Goal: Information Seeking & Learning: Learn about a topic

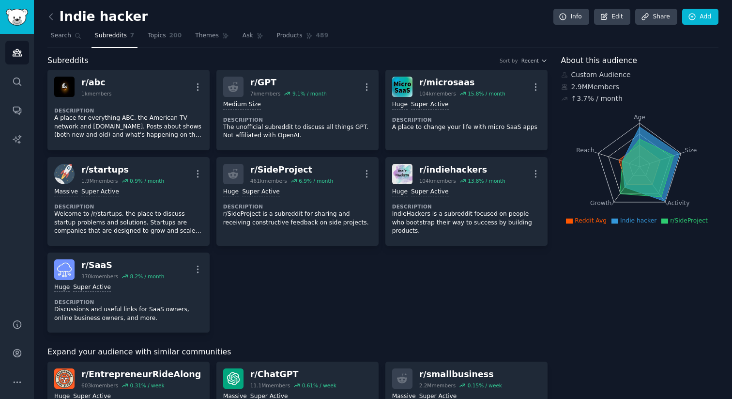
click at [342, 186] on div "Huge Super Active Description r/SideProject is a subreddit for sharing and rece…" at bounding box center [297, 207] width 149 height 46
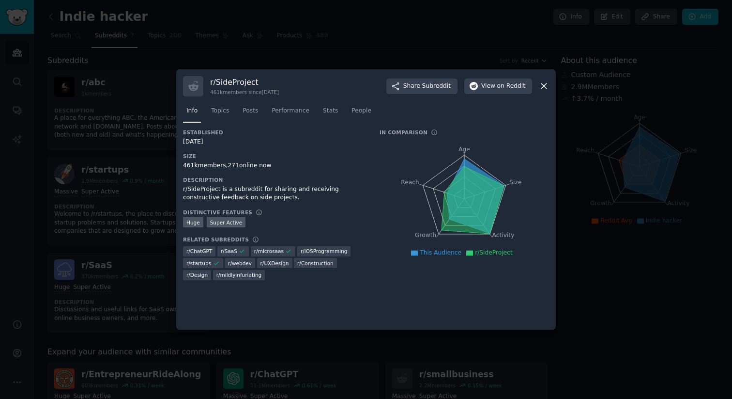
click at [591, 291] on div at bounding box center [366, 199] width 732 height 399
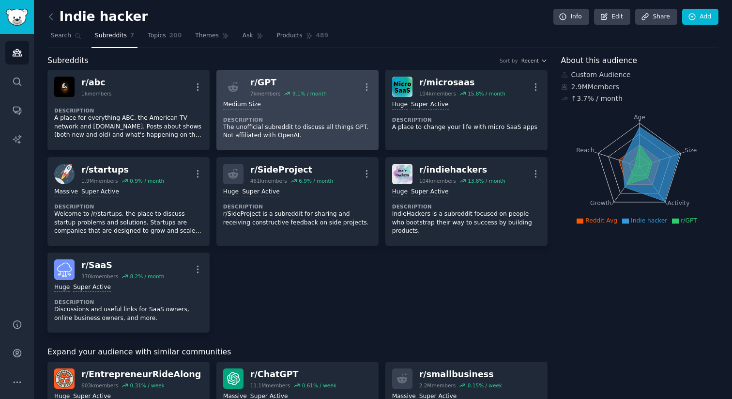
click at [307, 108] on div "Medium Size" at bounding box center [297, 104] width 149 height 9
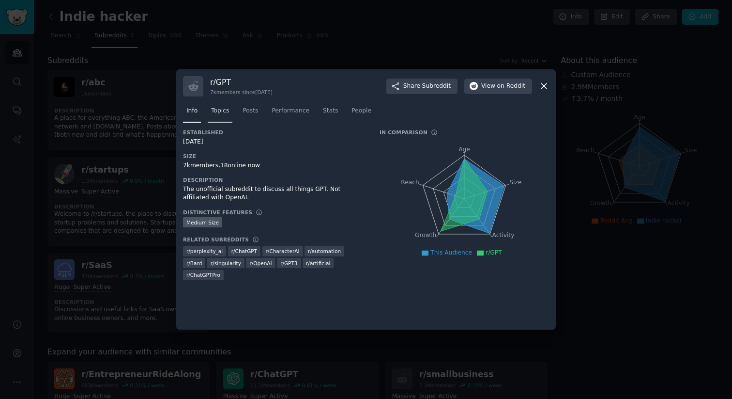
click at [215, 108] on span "Topics" at bounding box center [220, 111] width 18 height 9
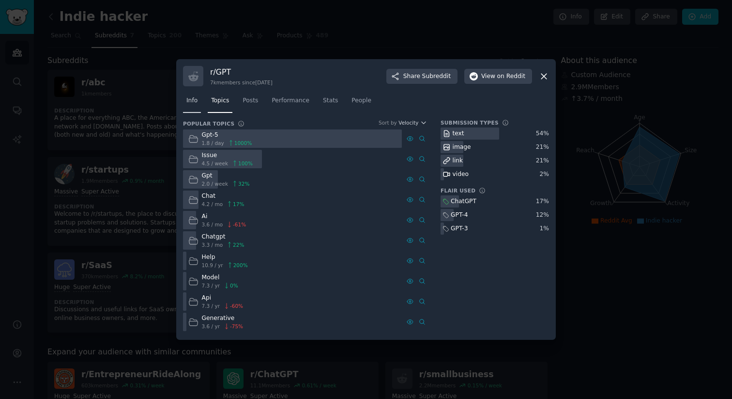
click at [191, 101] on span "Info" at bounding box center [191, 100] width 11 height 9
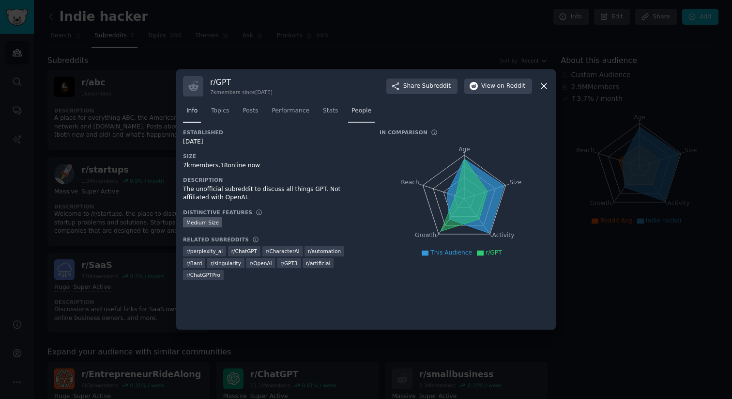
click at [360, 113] on span "People" at bounding box center [362, 111] width 20 height 9
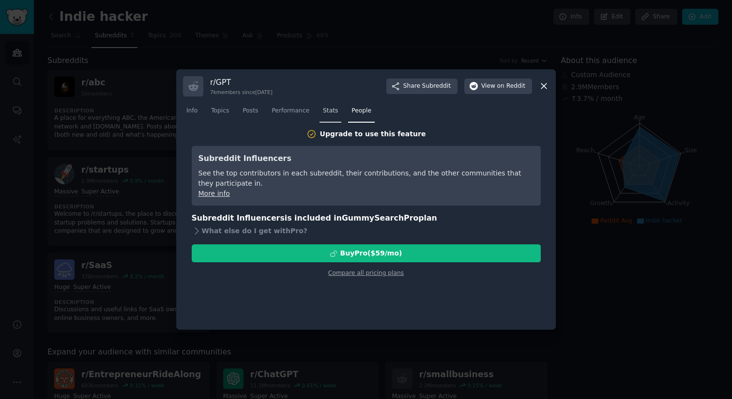
click at [333, 110] on span "Stats" at bounding box center [330, 111] width 15 height 9
click at [296, 114] on span "Performance" at bounding box center [291, 111] width 38 height 9
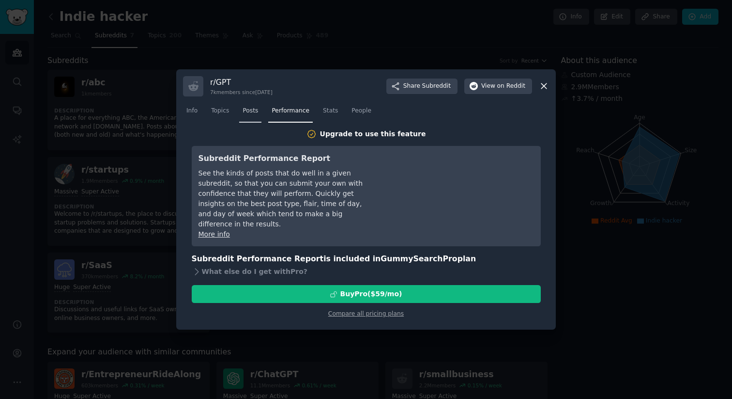
click at [256, 113] on span "Posts" at bounding box center [250, 111] width 15 height 9
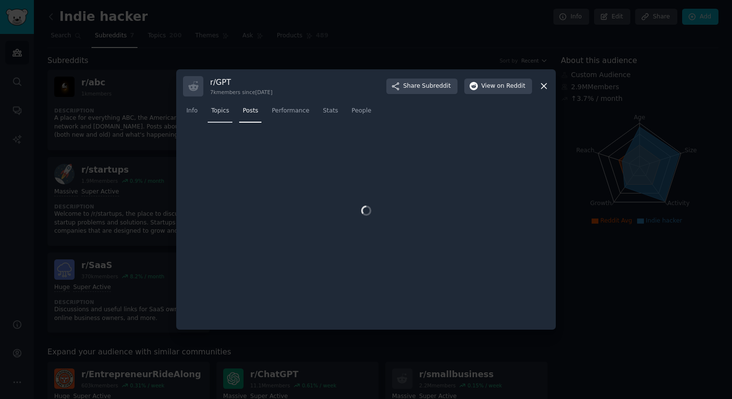
click at [227, 112] on span "Topics" at bounding box center [220, 111] width 18 height 9
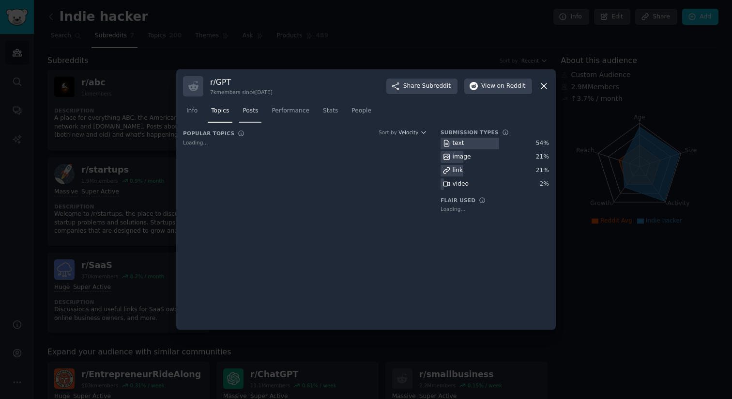
click at [251, 112] on span "Posts" at bounding box center [250, 111] width 15 height 9
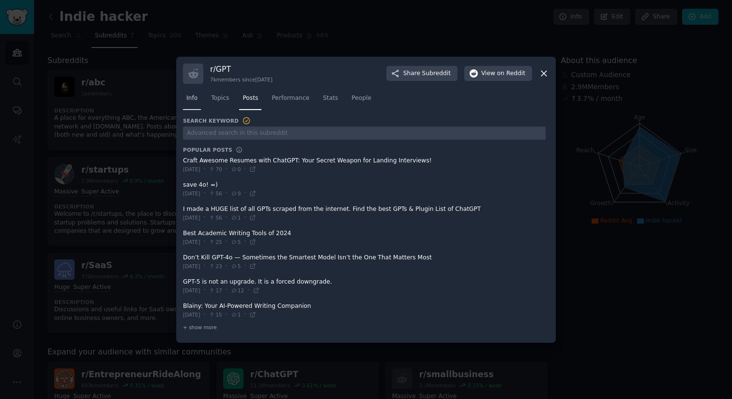
click at [190, 96] on span "Info" at bounding box center [191, 98] width 11 height 9
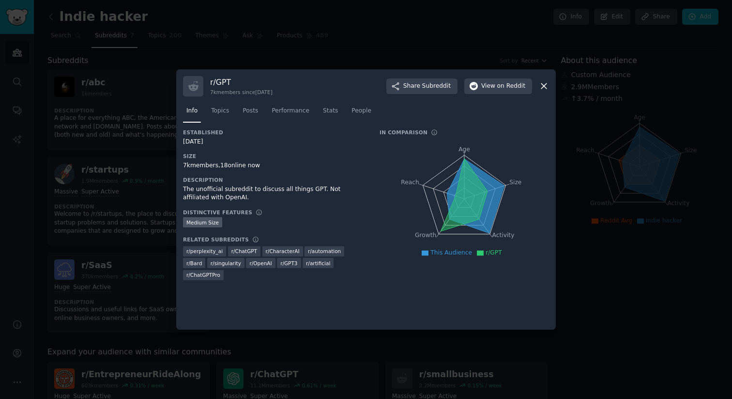
click at [544, 85] on icon at bounding box center [543, 86] width 5 height 5
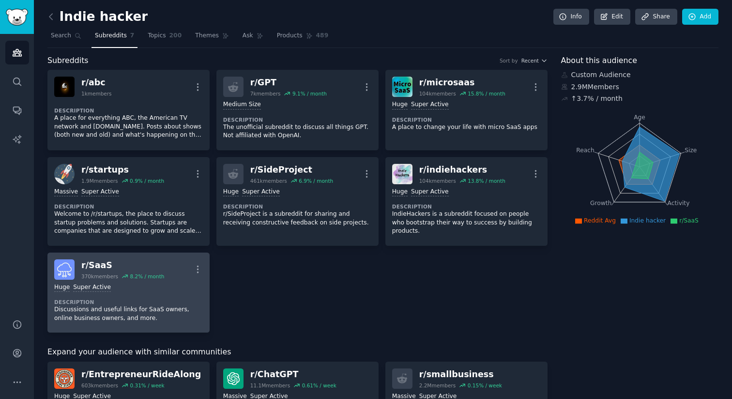
click at [141, 297] on div "Huge Super Active Description Discussions and useful links for SaaS owners, onl…" at bounding box center [128, 302] width 149 height 46
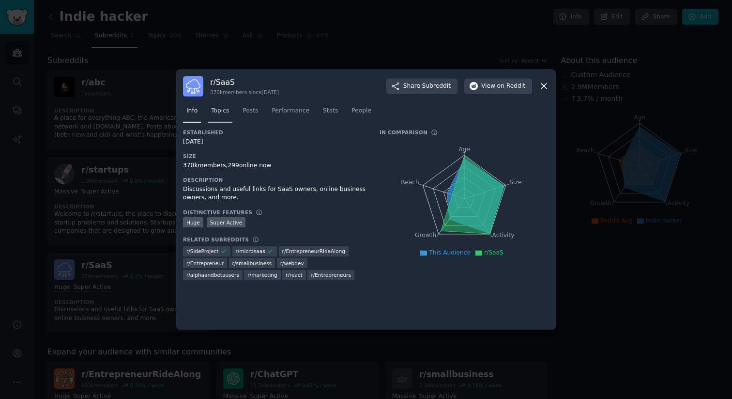
click at [225, 117] on link "Topics" at bounding box center [220, 113] width 25 height 20
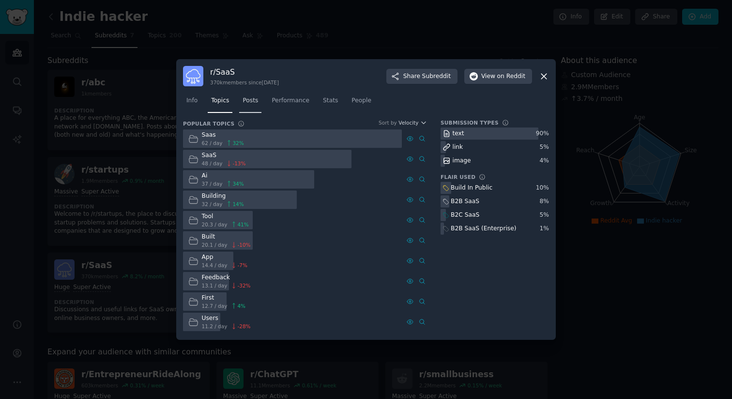
click at [253, 100] on span "Posts" at bounding box center [250, 100] width 15 height 9
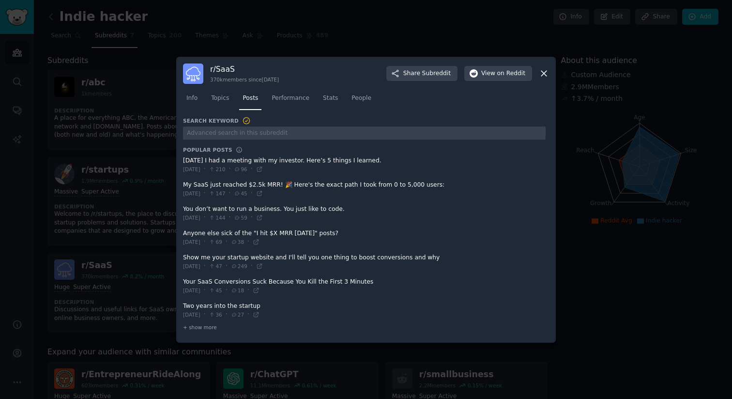
click at [584, 266] on div at bounding box center [366, 199] width 732 height 399
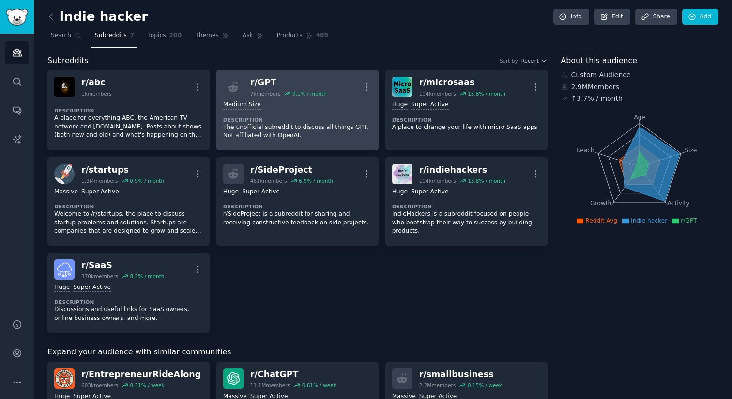
click at [321, 108] on div "Medium Size" at bounding box center [297, 104] width 149 height 9
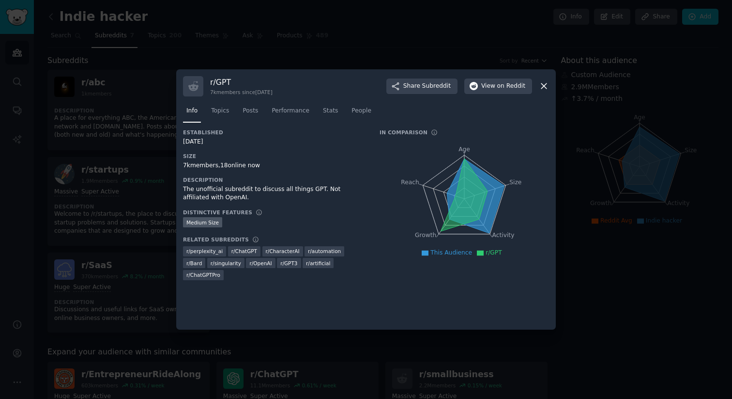
click at [547, 85] on icon at bounding box center [544, 86] width 10 height 10
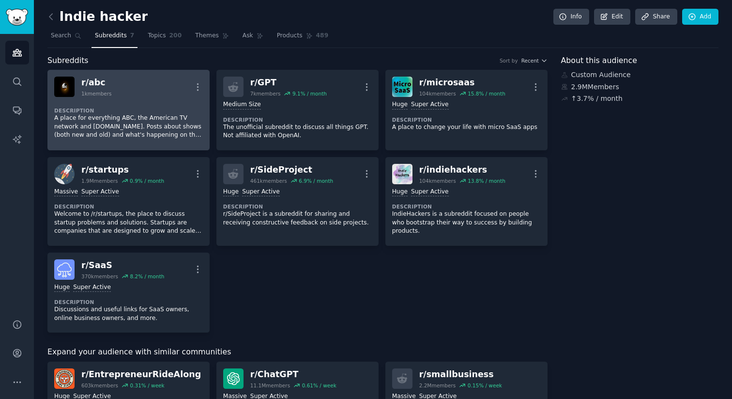
click at [169, 99] on div "Description A place for everything ABC, the American TV network and [DOMAIN_NAM…" at bounding box center [128, 120] width 149 height 46
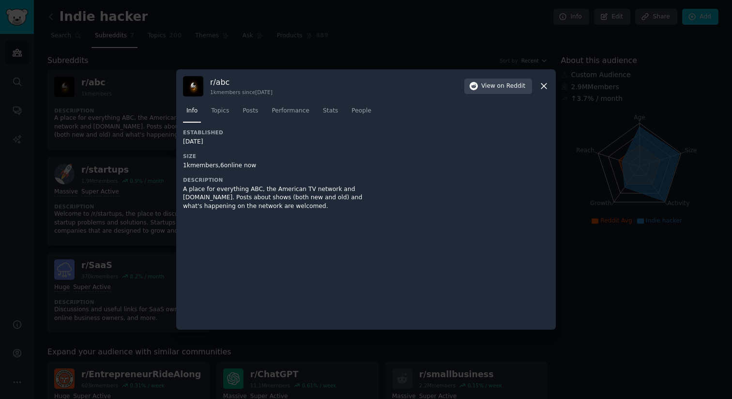
click at [545, 86] on icon at bounding box center [543, 86] width 5 height 5
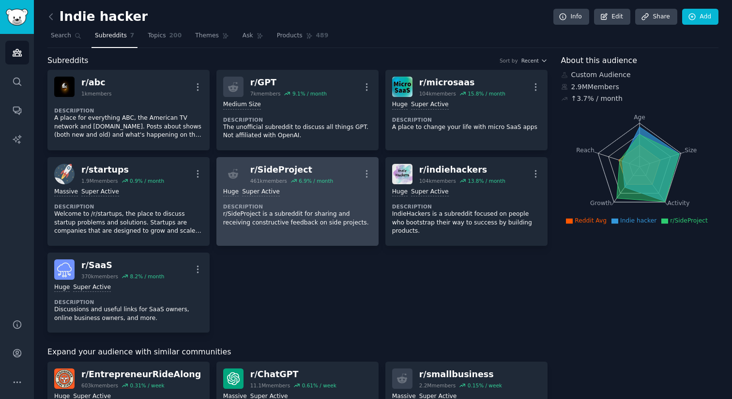
click at [323, 201] on div ">= 95th percentile for submissions / day Huge Super Active Description r/SidePr…" at bounding box center [297, 207] width 149 height 46
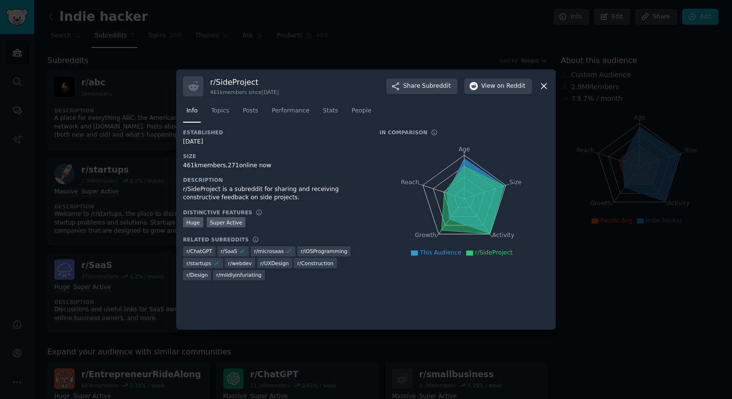
click at [545, 88] on icon at bounding box center [544, 86] width 10 height 10
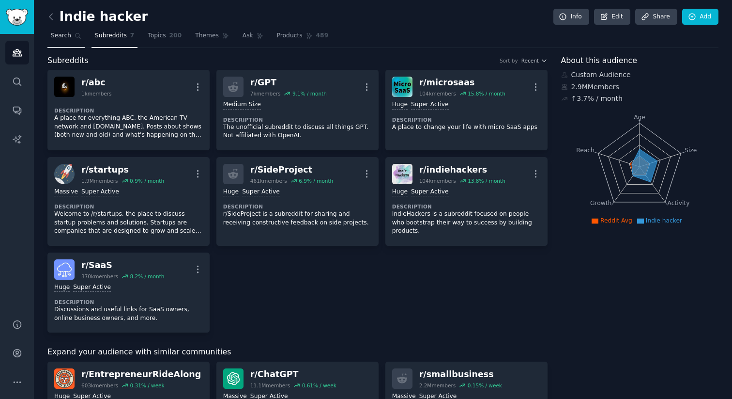
click at [60, 36] on span "Search" at bounding box center [61, 35] width 20 height 9
